Goal: Check status

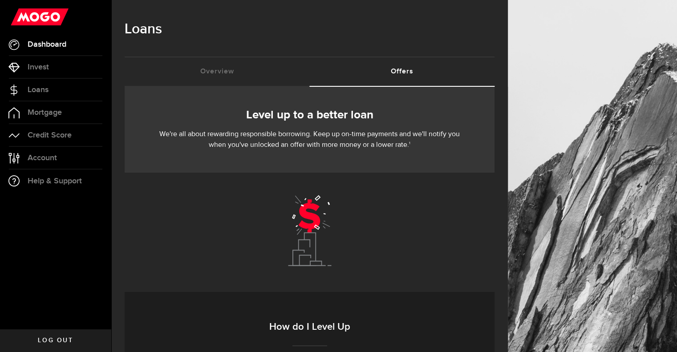
click at [48, 41] on span "Dashboard" at bounding box center [47, 45] width 39 height 8
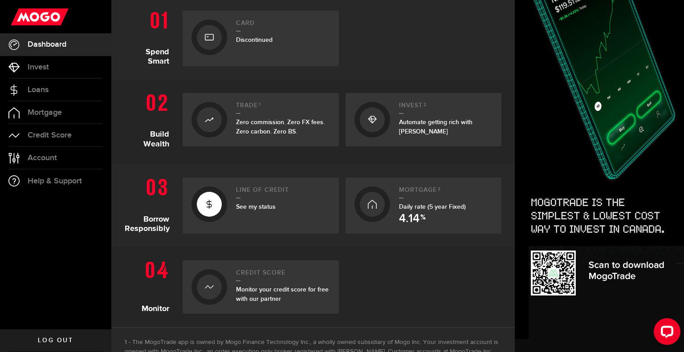
scroll to position [223, 0]
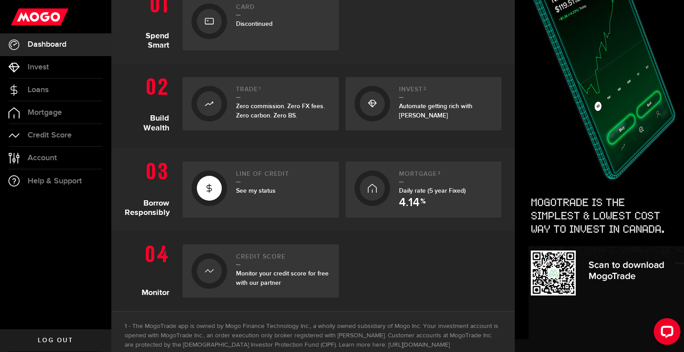
click at [238, 188] on span "See my status" at bounding box center [256, 191] width 40 height 8
